Goal: Information Seeking & Learning: Learn about a topic

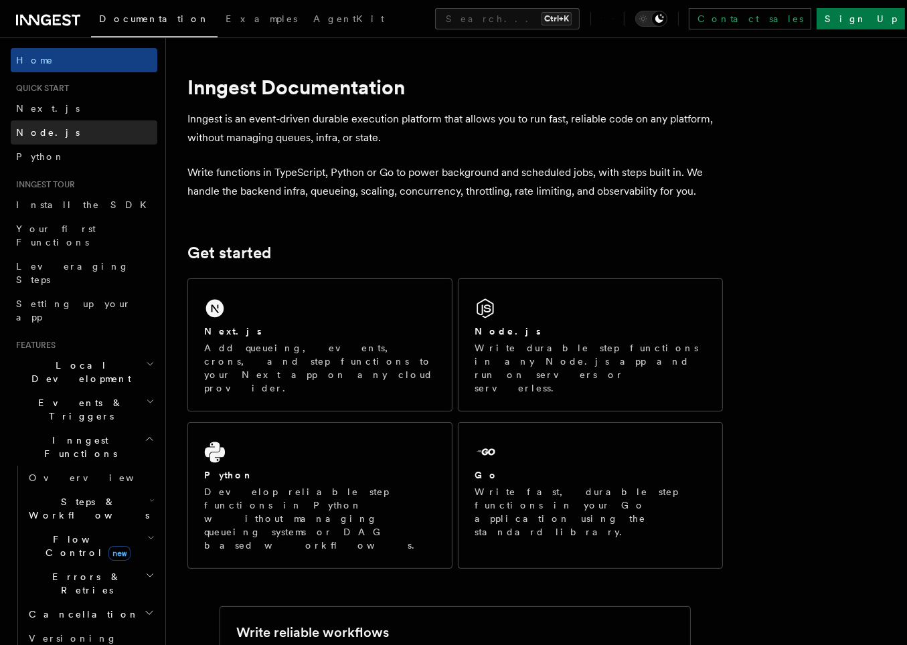
click at [76, 137] on link "Node.js" at bounding box center [84, 132] width 147 height 24
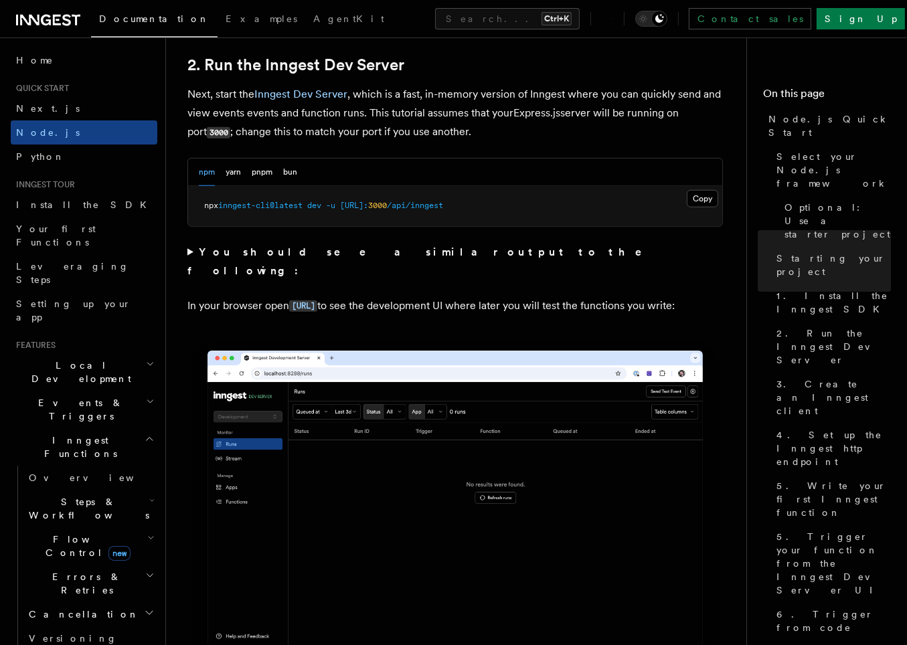
scroll to position [1044, 0]
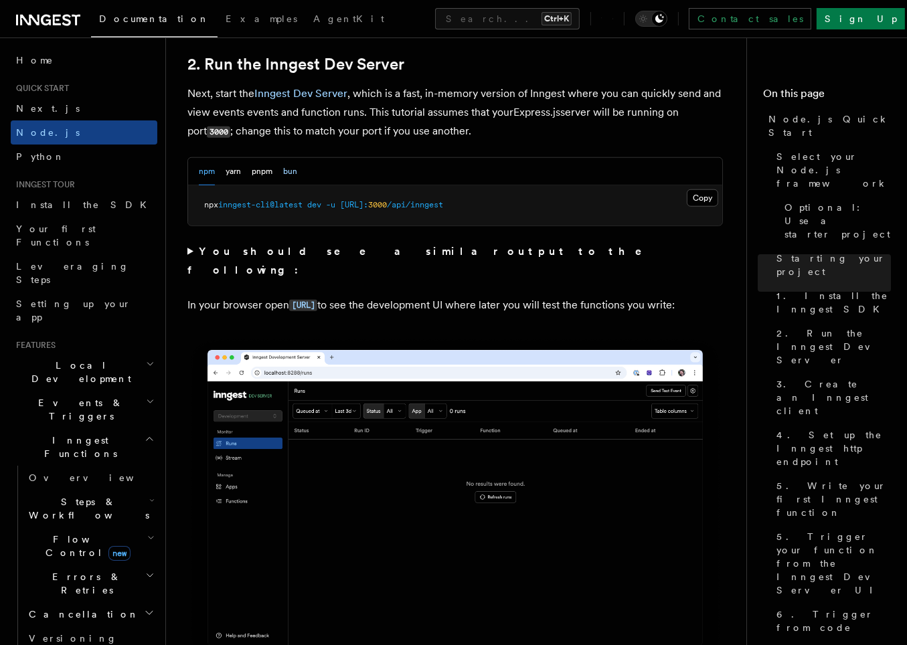
click at [286, 165] on button "bun" at bounding box center [290, 171] width 14 height 27
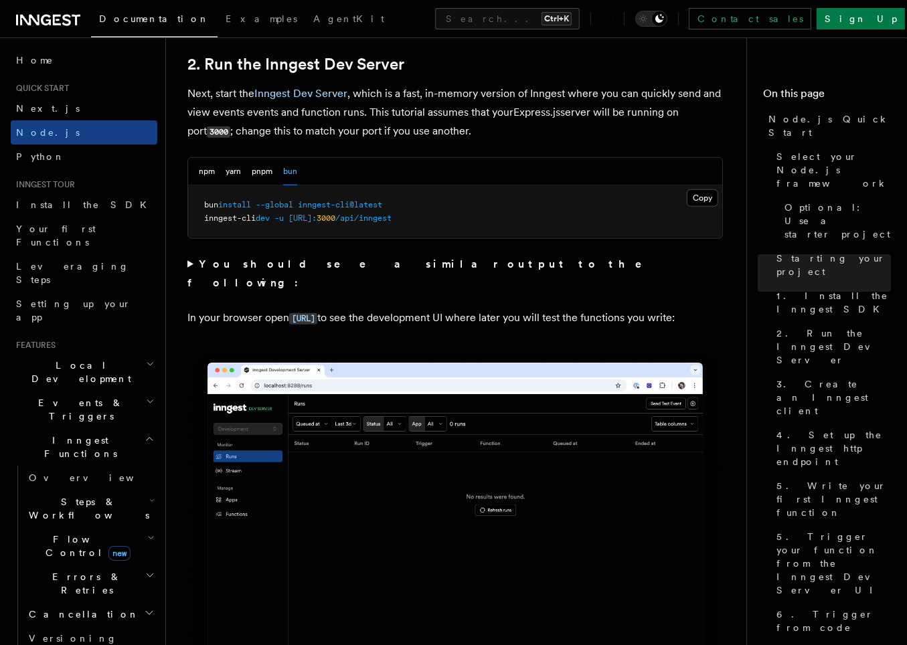
click at [92, 207] on link "Install the SDK" at bounding box center [84, 205] width 147 height 24
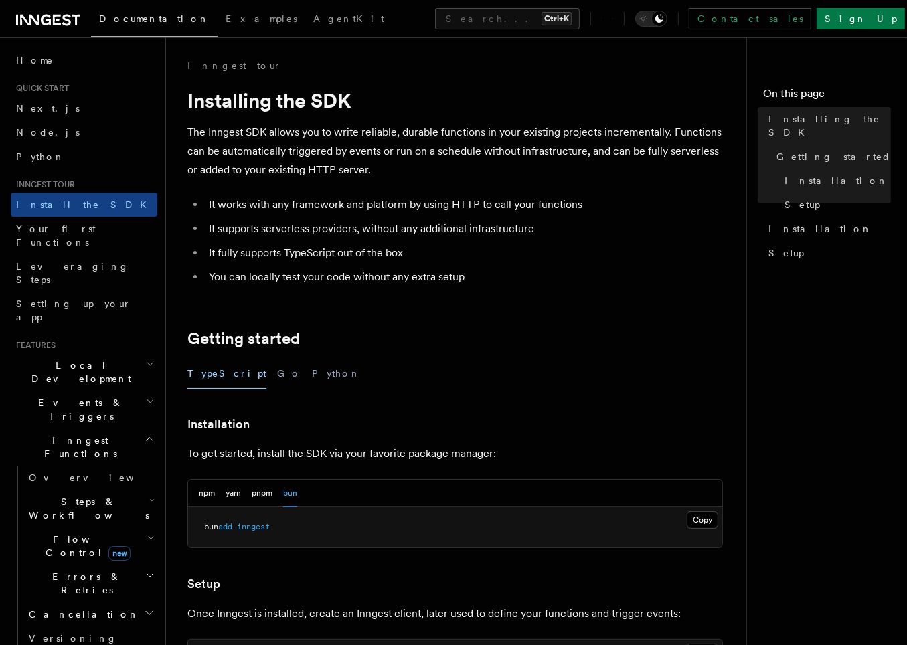
click at [340, 162] on p "The Inngest SDK allows you to write reliable, durable functions in your existin…" at bounding box center [454, 151] width 535 height 56
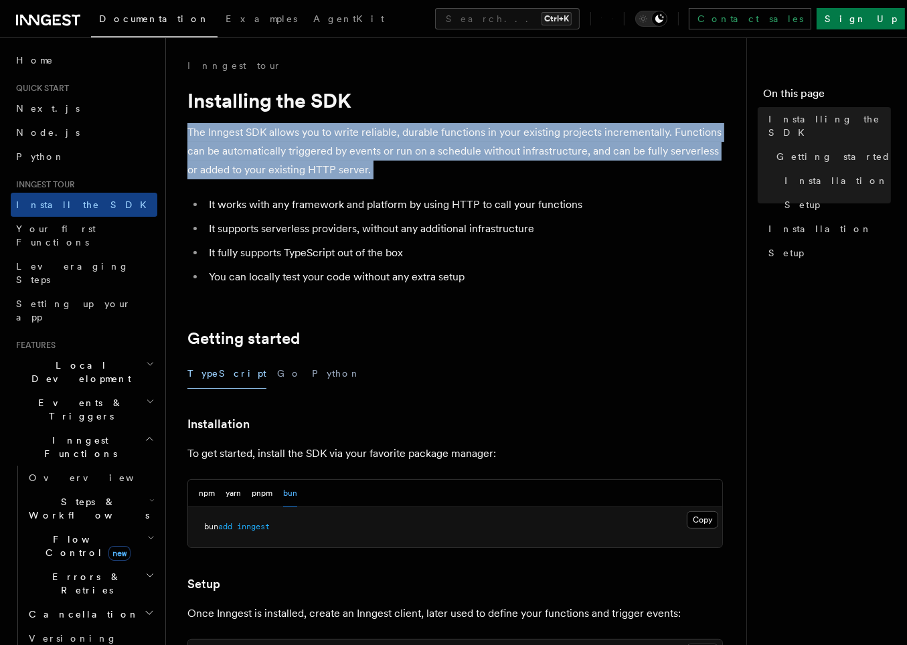
click at [340, 162] on p "The Inngest SDK allows you to write reliable, durable functions in your existin…" at bounding box center [454, 151] width 535 height 56
click at [313, 153] on p "The Inngest SDK allows you to write reliable, durable functions in your existin…" at bounding box center [454, 151] width 535 height 56
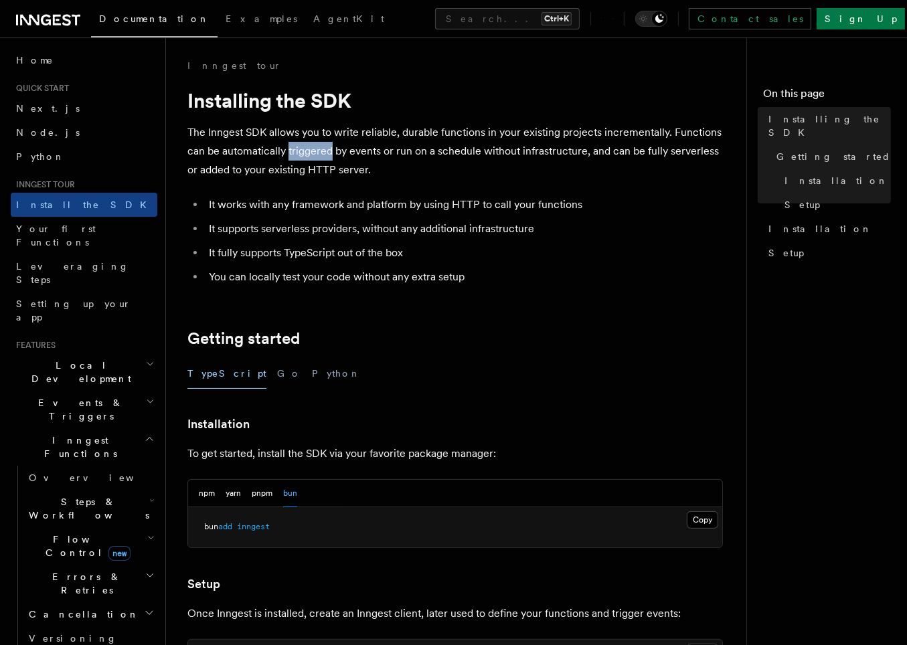
click at [313, 153] on p "The Inngest SDK allows you to write reliable, durable functions in your existin…" at bounding box center [454, 151] width 535 height 56
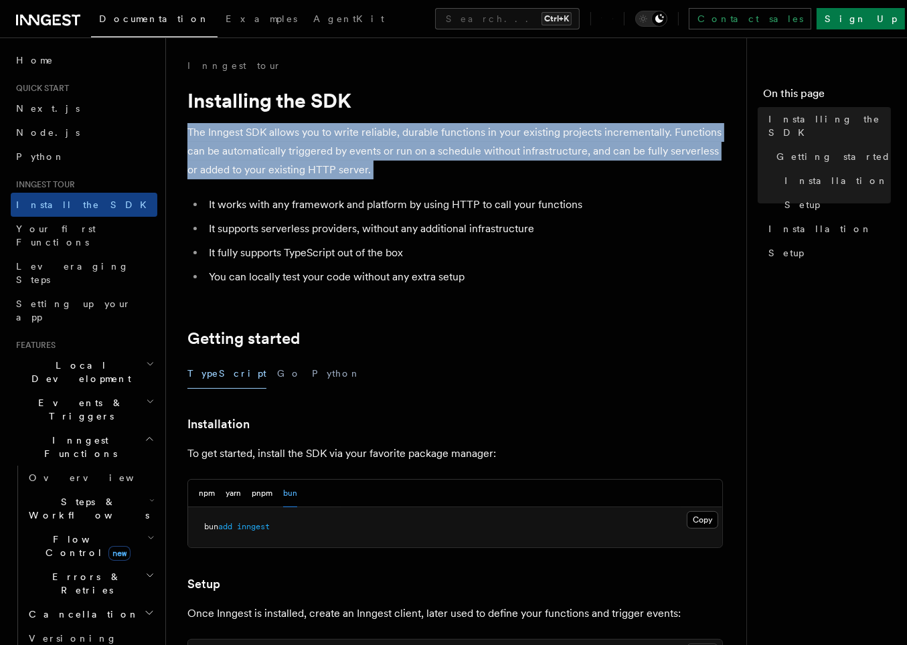
click at [313, 153] on p "The Inngest SDK allows you to write reliable, durable functions in your existin…" at bounding box center [454, 151] width 535 height 56
click at [346, 156] on p "The Inngest SDK allows you to write reliable, durable functions in your existin…" at bounding box center [454, 151] width 535 height 56
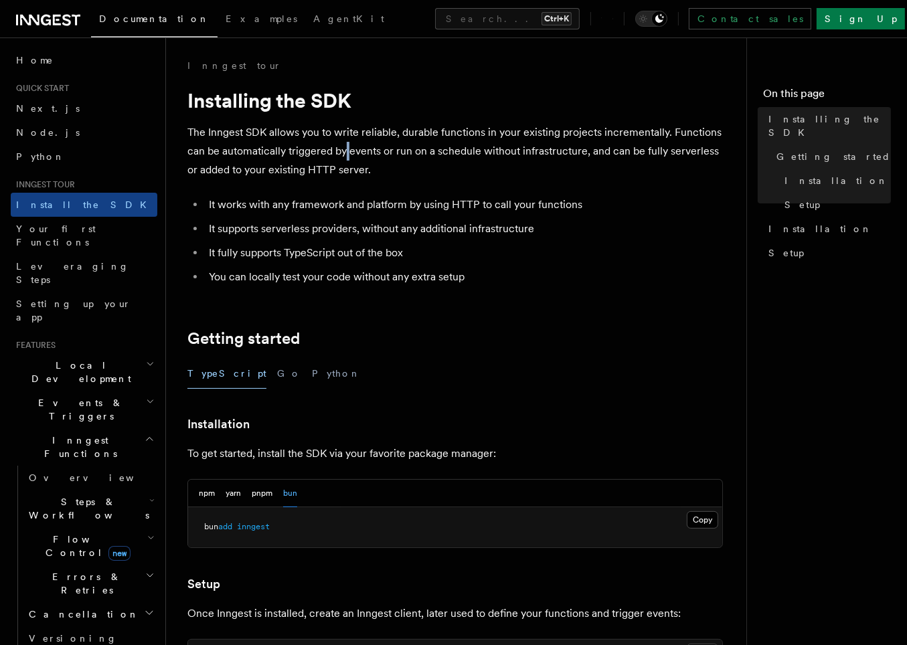
click at [346, 156] on p "The Inngest SDK allows you to write reliable, durable functions in your existin…" at bounding box center [454, 151] width 535 height 56
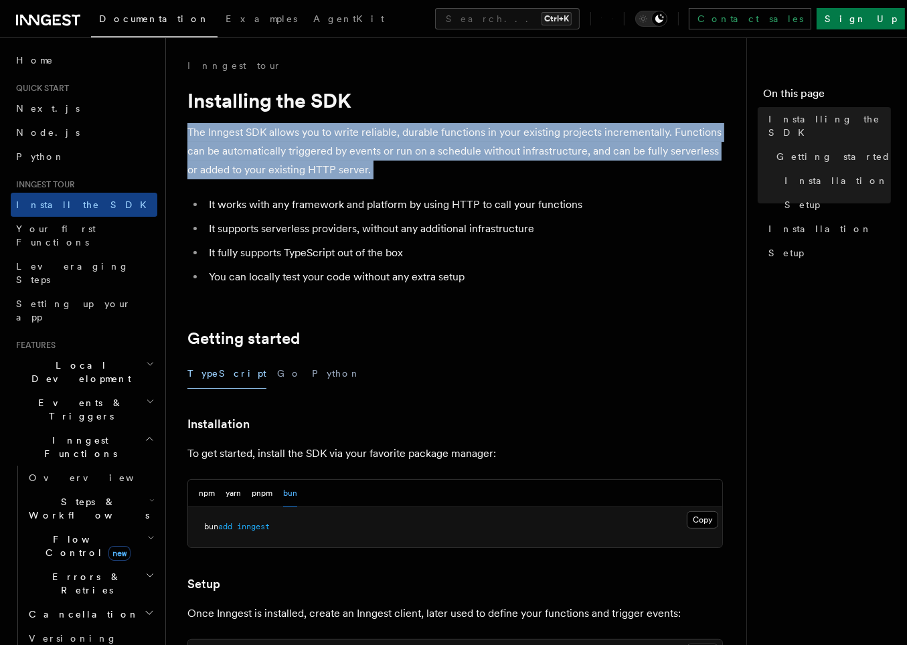
click at [346, 156] on p "The Inngest SDK allows you to write reliable, durable functions in your existin…" at bounding box center [454, 151] width 535 height 56
click at [73, 391] on h2 "Events & Triggers" at bounding box center [84, 409] width 147 height 37
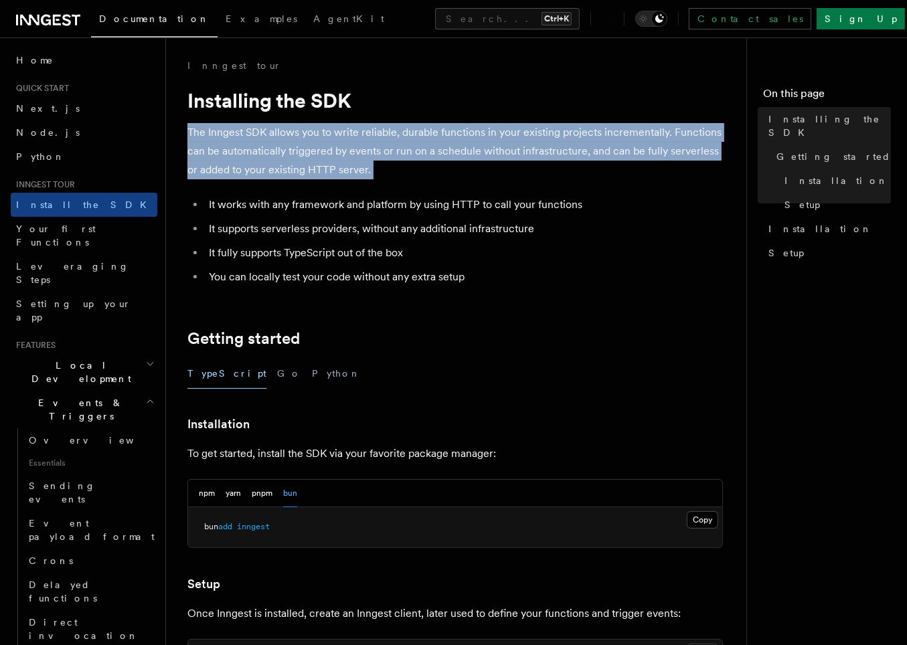
click at [105, 353] on h2 "Local Development" at bounding box center [84, 371] width 147 height 37
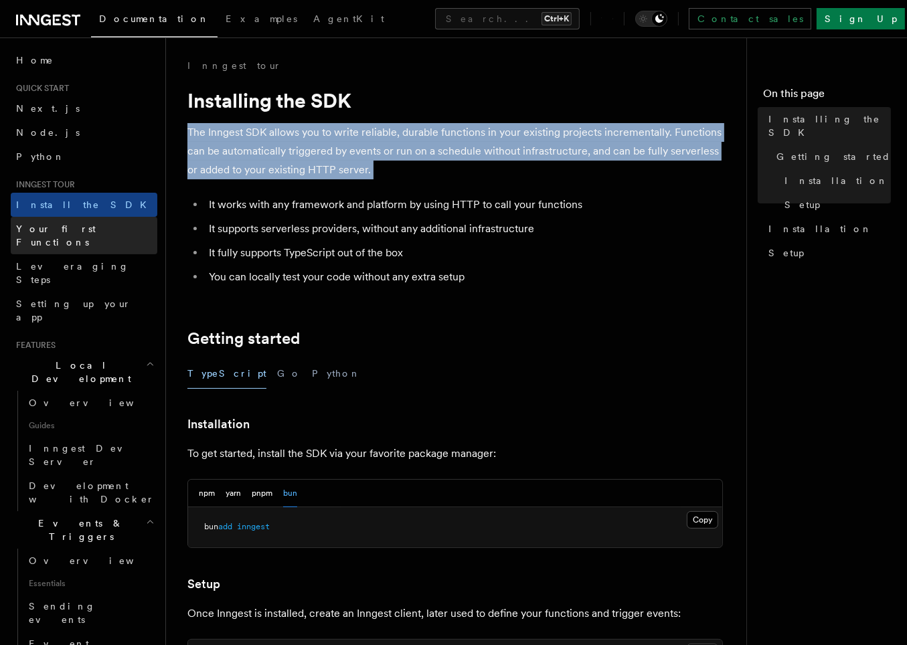
click at [102, 226] on link "Your first Functions" at bounding box center [84, 235] width 147 height 37
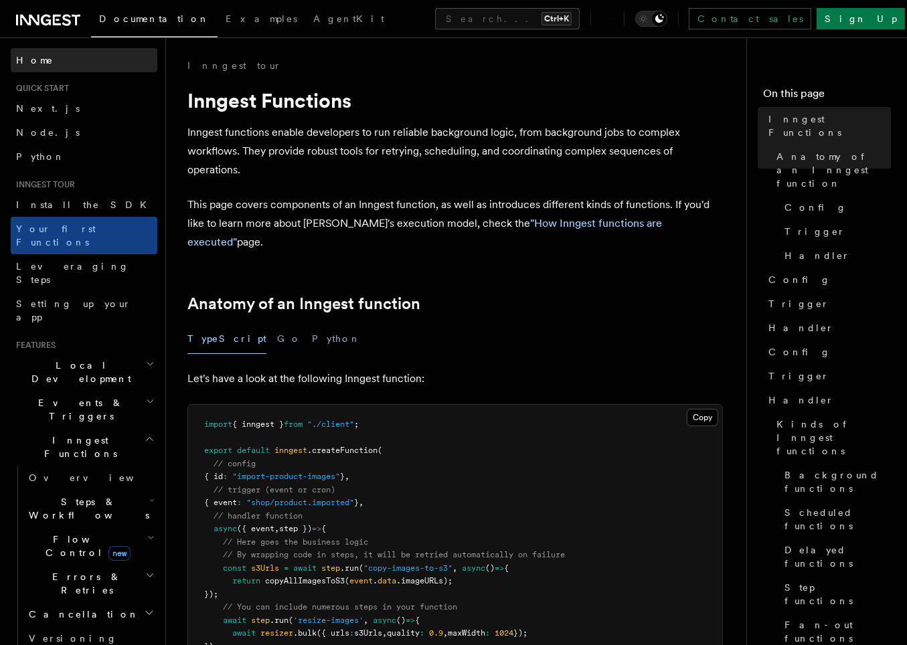
click at [68, 64] on link "Home" at bounding box center [84, 60] width 147 height 24
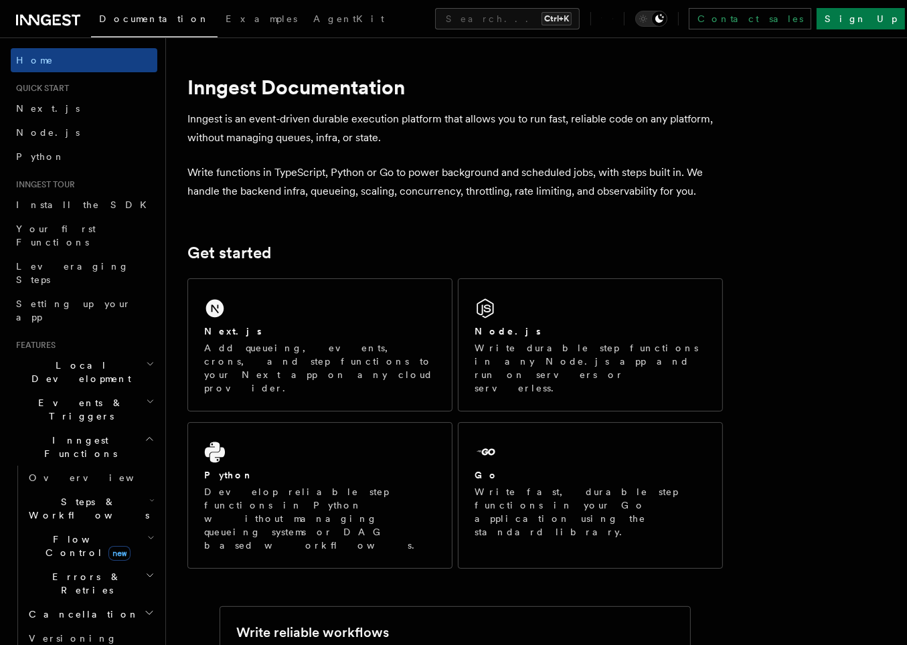
click at [360, 139] on p "Inngest is an event-driven durable execution platform that allows you to run fa…" at bounding box center [454, 128] width 535 height 37
click at [381, 139] on p "Inngest is an event-driven durable execution platform that allows you to run fa…" at bounding box center [454, 128] width 535 height 37
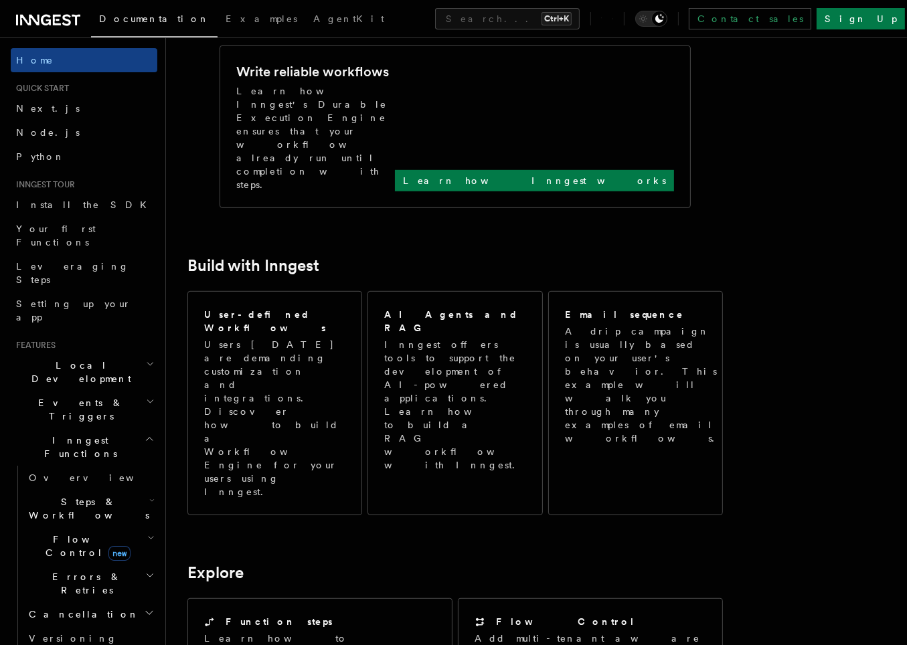
scroll to position [562, 0]
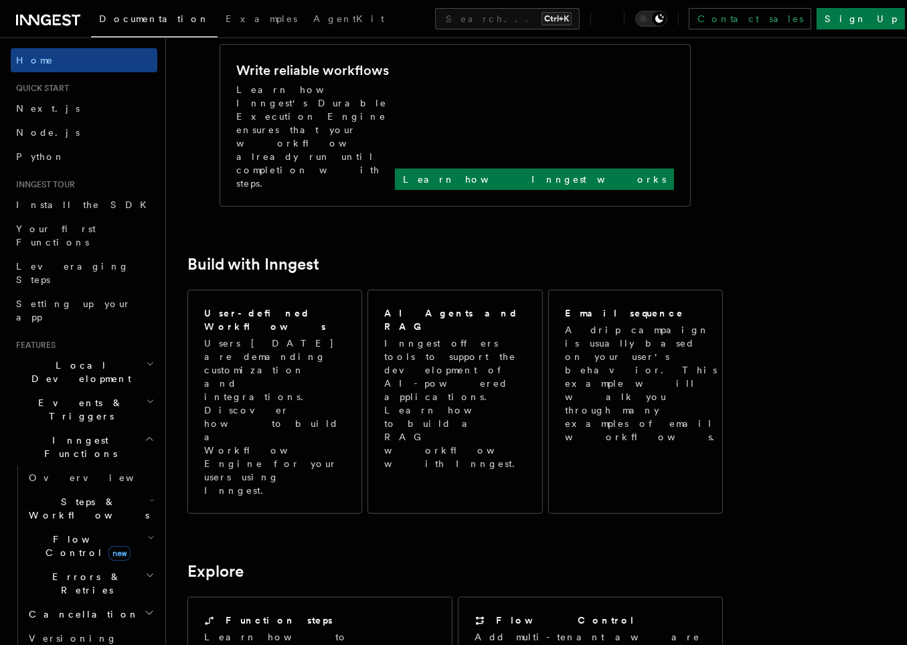
click at [382, 280] on article "Inngest Documentation Inngest is an event-driven durable execution platform tha…" at bounding box center [471, 495] width 569 height 1997
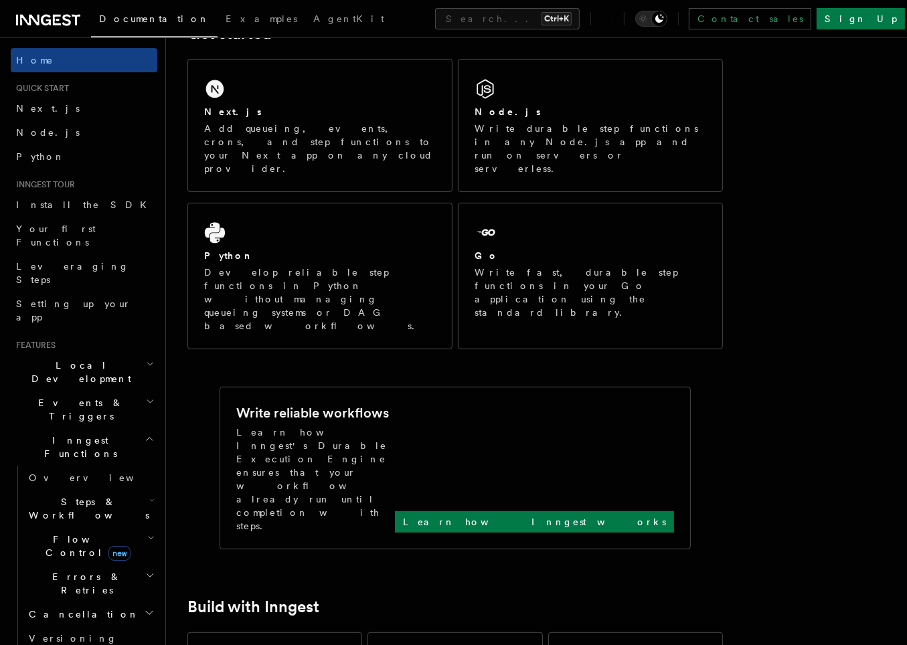
scroll to position [0, 0]
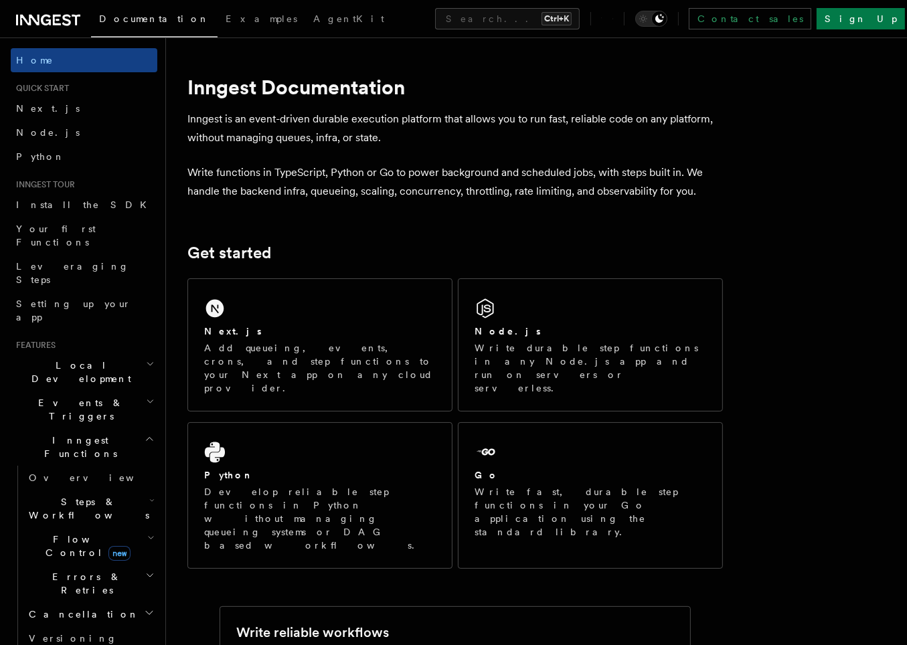
click at [402, 189] on p "Write functions in TypeScript, Python or Go to power background and scheduled j…" at bounding box center [454, 181] width 535 height 37
click at [414, 175] on p "Write functions in TypeScript, Python or Go to power background and scheduled j…" at bounding box center [454, 181] width 535 height 37
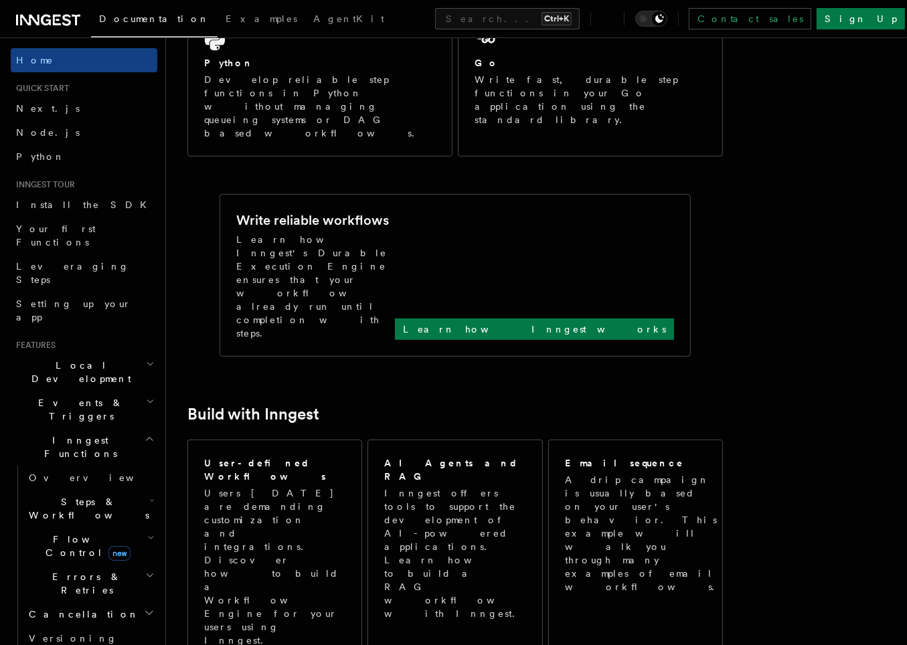
scroll to position [642, 0]
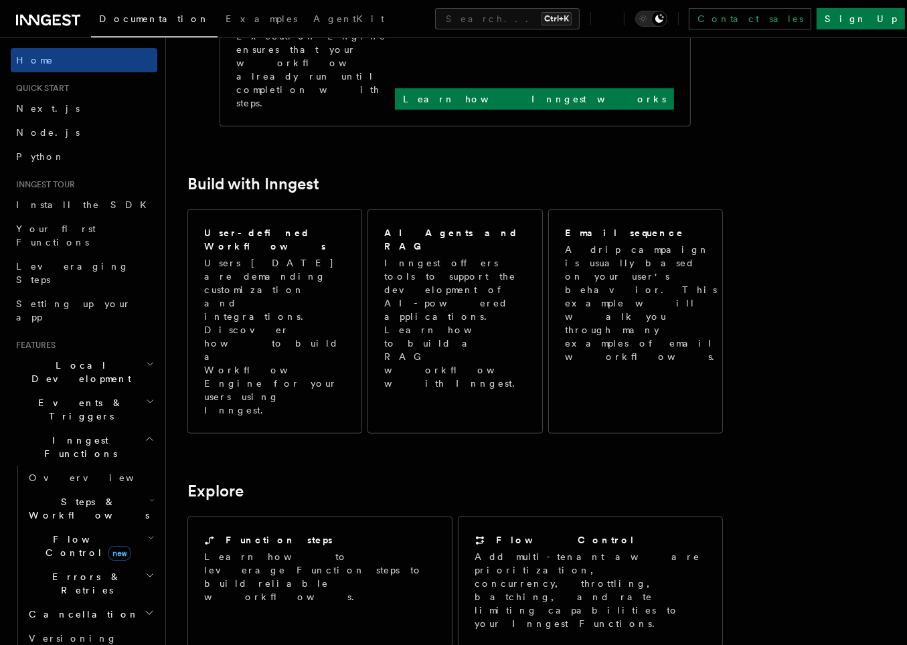
click at [566, 213] on article "Inngest Documentation Inngest is an event-driven durable execution platform tha…" at bounding box center [471, 414] width 569 height 1997
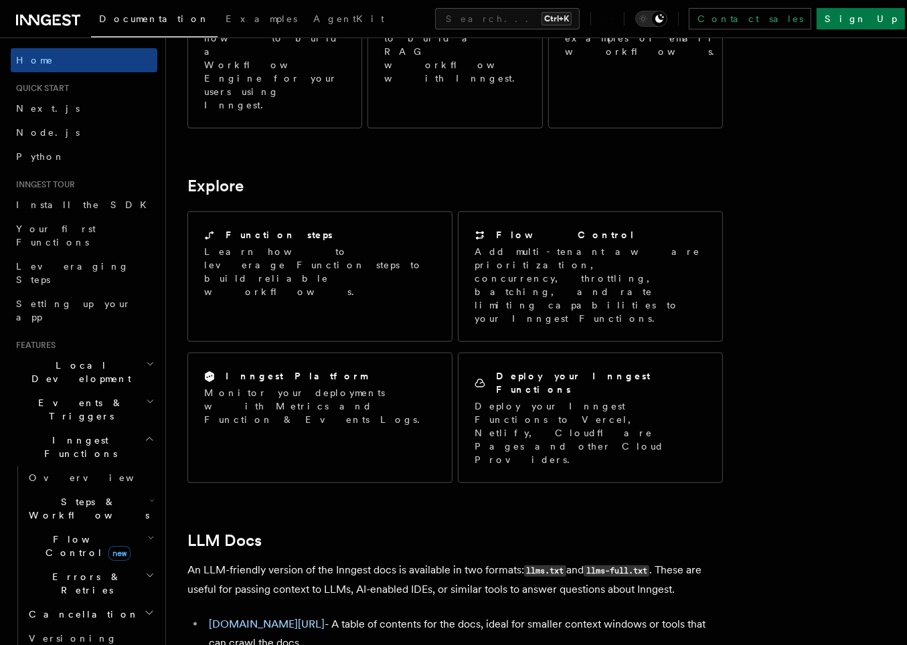
scroll to position [1061, 0]
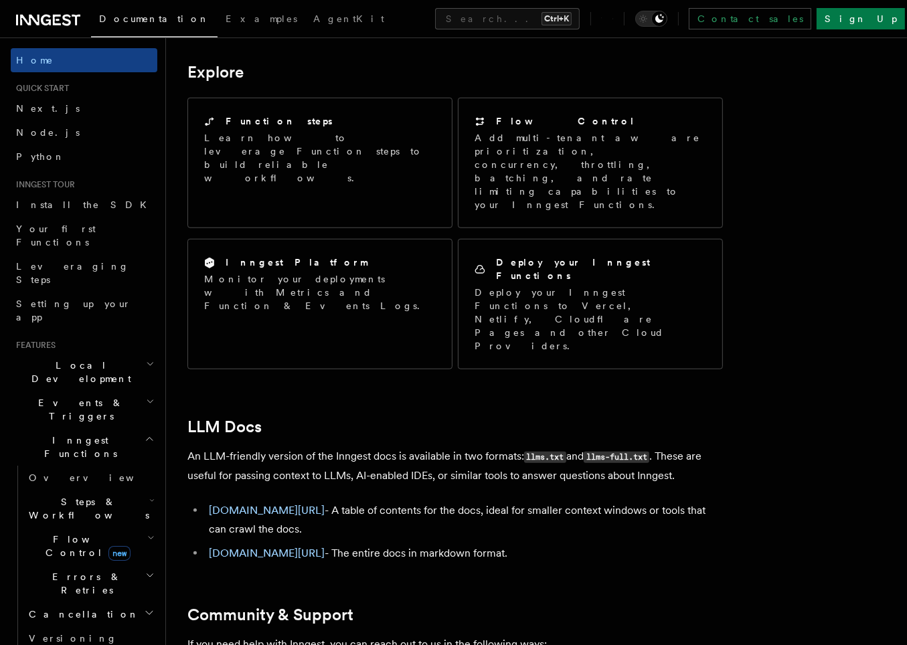
click at [145, 570] on icon "button" at bounding box center [149, 575] width 9 height 11
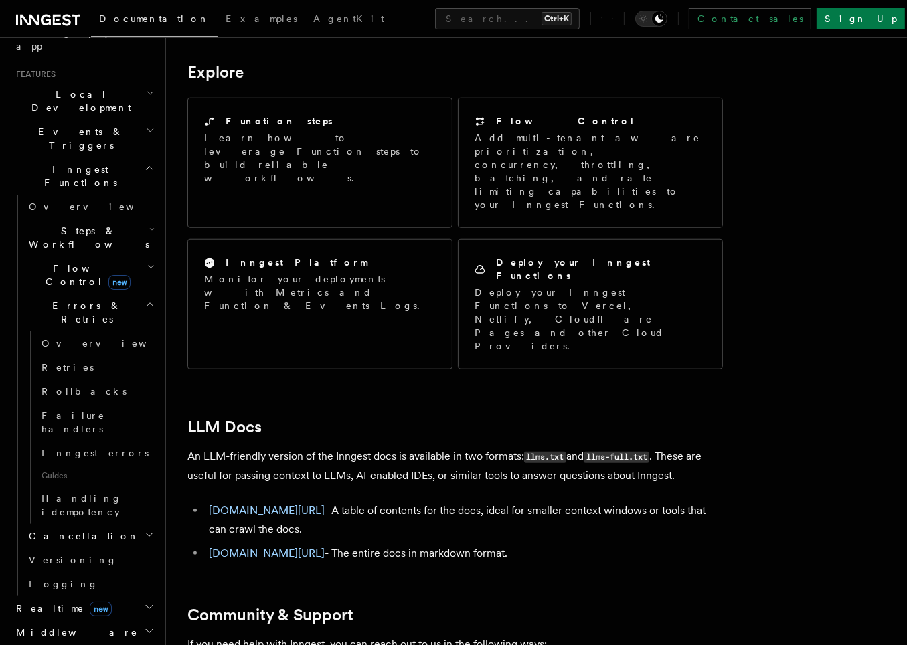
scroll to position [321, 0]
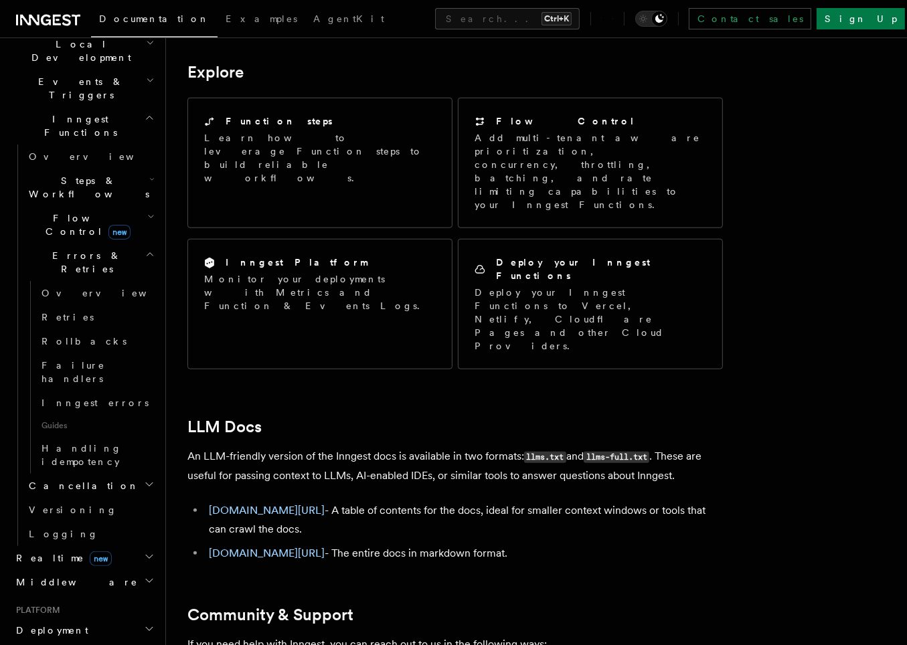
click at [146, 483] on icon "button" at bounding box center [149, 484] width 7 height 3
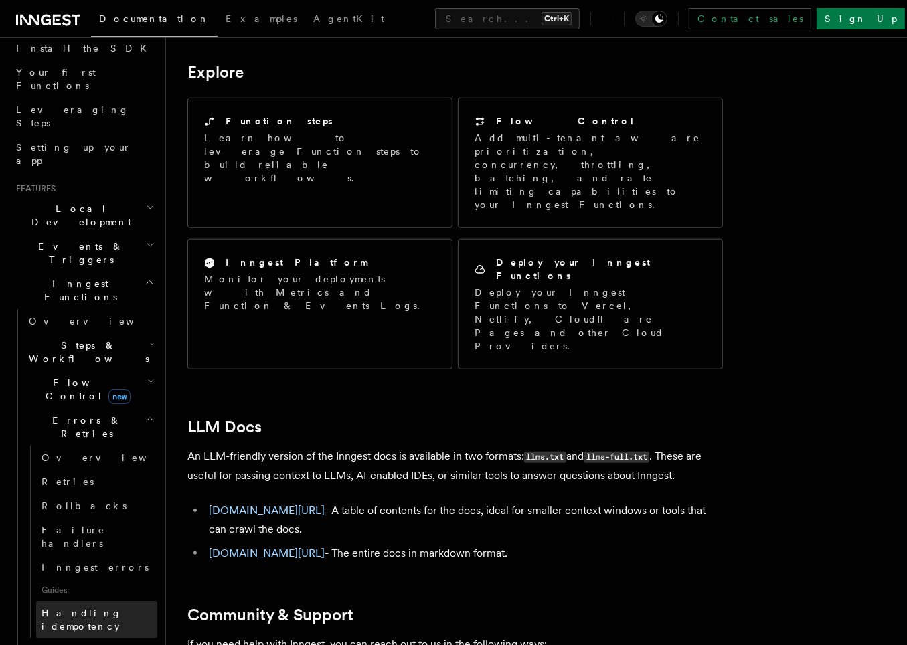
scroll to position [80, 0]
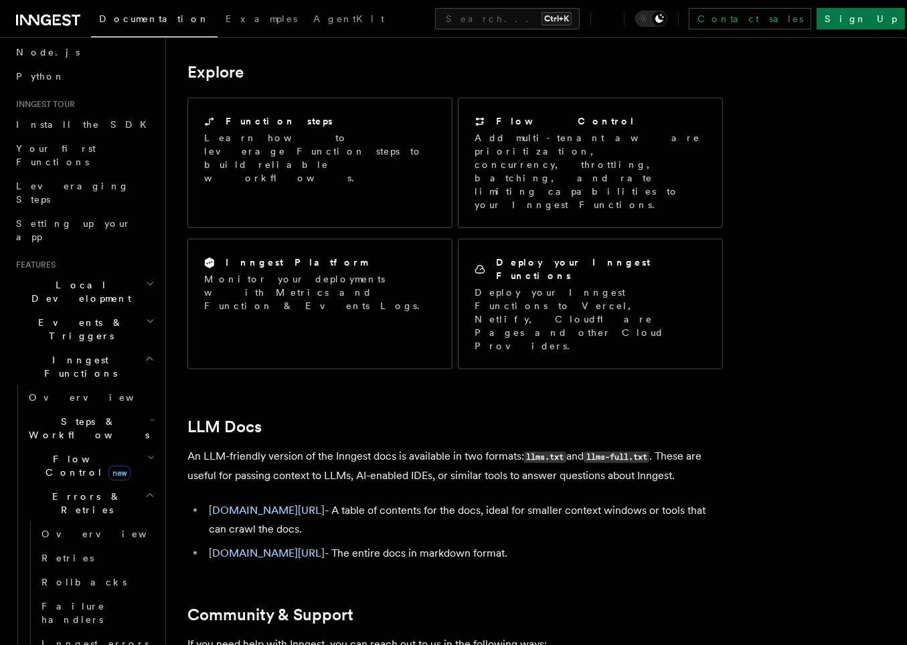
click at [151, 420] on icon "button" at bounding box center [152, 421] width 3 height 2
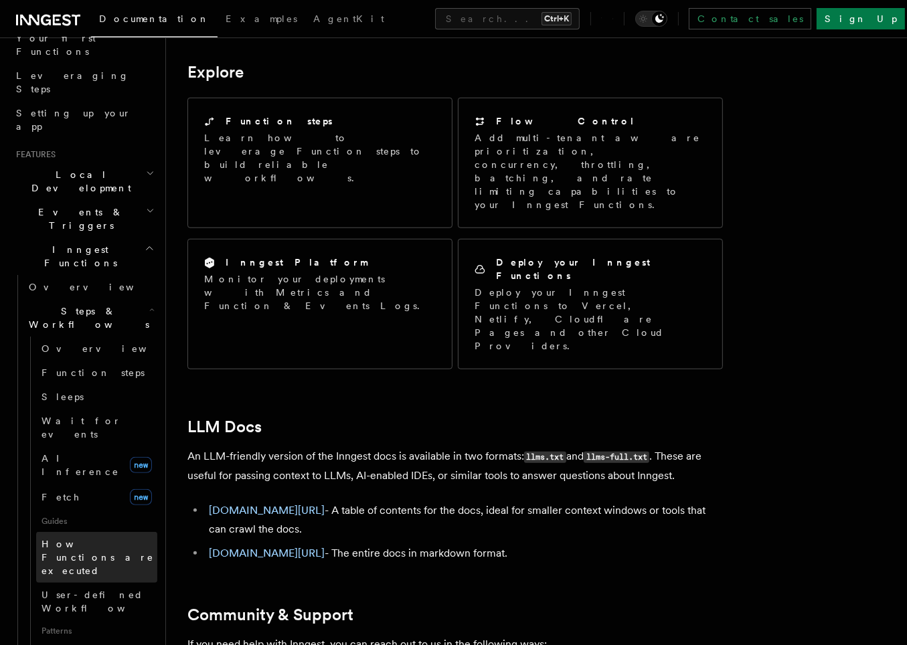
scroll to position [161, 0]
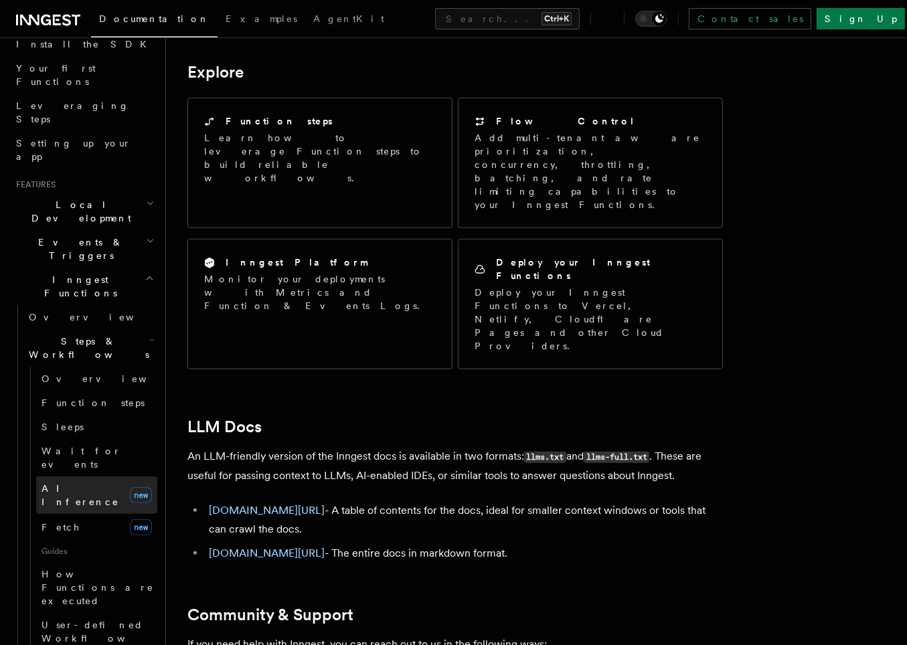
click at [86, 483] on span "AI Inference" at bounding box center [80, 495] width 78 height 24
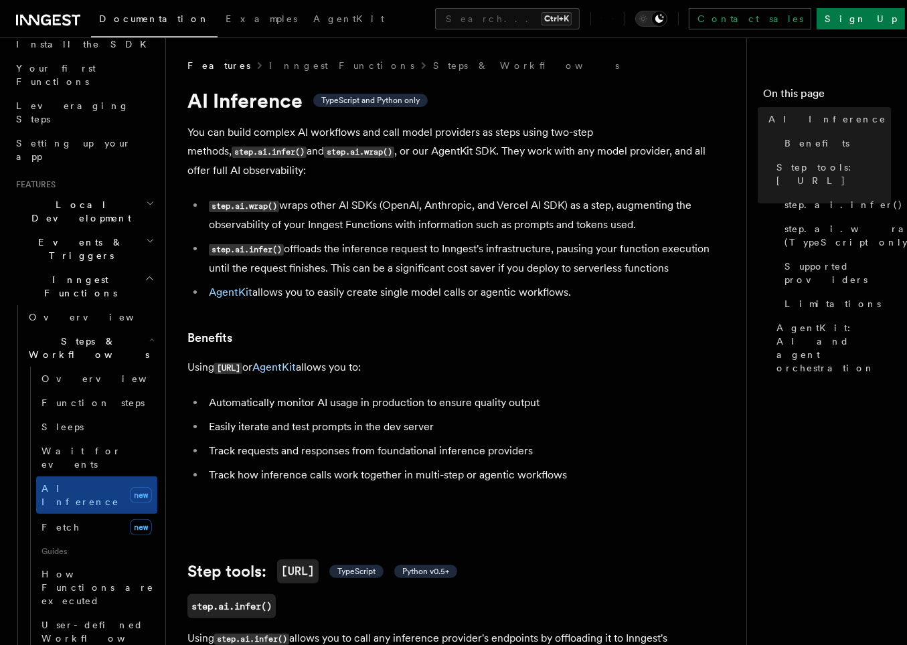
click at [391, 329] on h3 "Benefits" at bounding box center [454, 338] width 535 height 19
click at [286, 361] on link "AgentKit" at bounding box center [273, 367] width 43 height 13
